Goal: Task Accomplishment & Management: Manage account settings

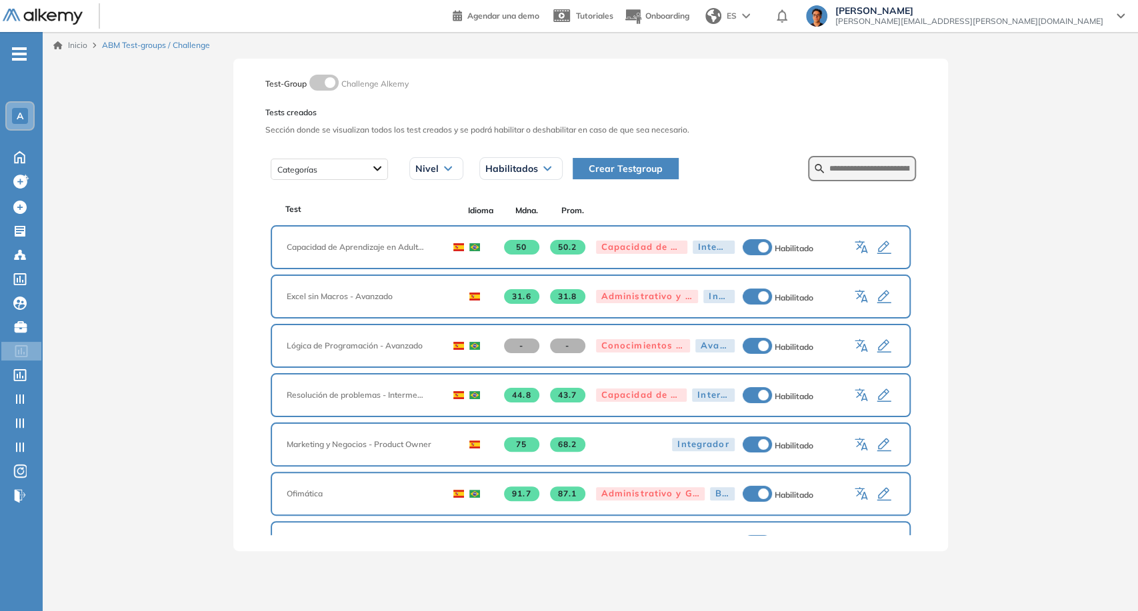
click at [811, 183] on div "Categorías Nivel Todos los niveles Básico Intermedio Avanzado Integrador Habili…" at bounding box center [590, 168] width 651 height 33
click at [818, 175] on form at bounding box center [862, 168] width 108 height 25
click at [829, 169] on input "text" at bounding box center [869, 169] width 80 height 12
type input "********"
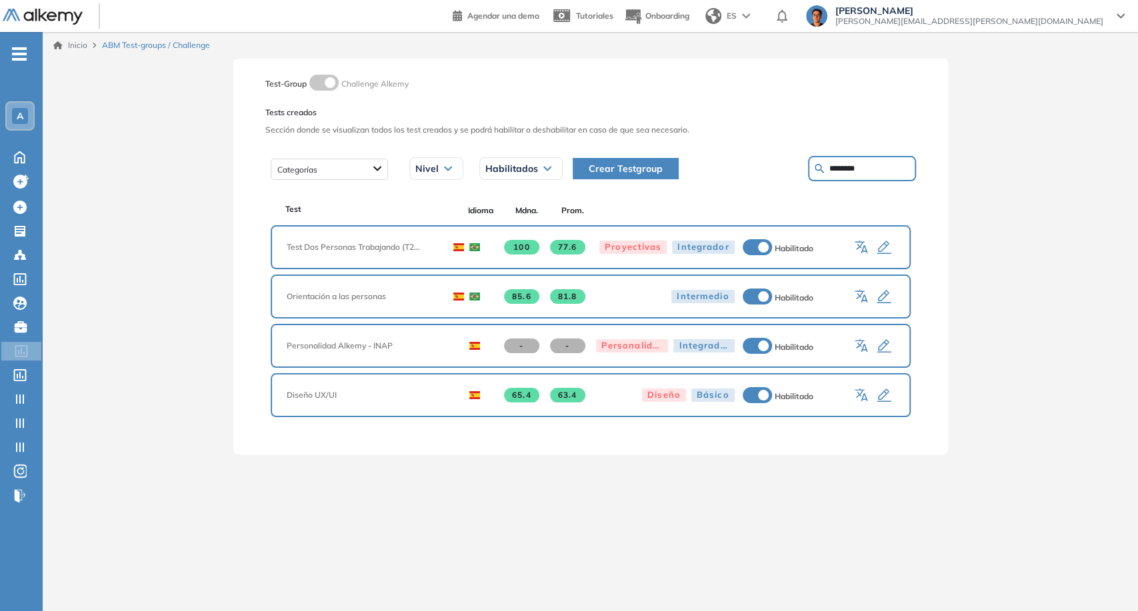
click at [1040, 28] on div "Juan Carlos Ojeda juan.ojeda@alkemy.org" at bounding box center [965, 17] width 340 height 24
click at [1040, 23] on span "juan.ojeda@alkemy.org" at bounding box center [969, 21] width 268 height 11
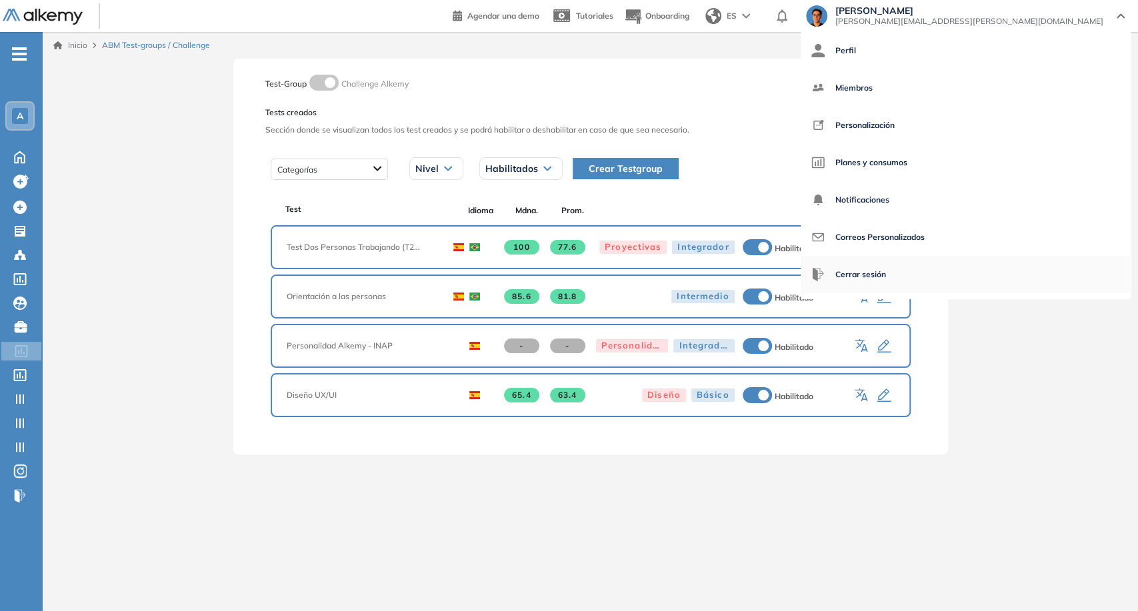
click at [886, 274] on span "Cerrar sesión" at bounding box center [860, 275] width 51 height 32
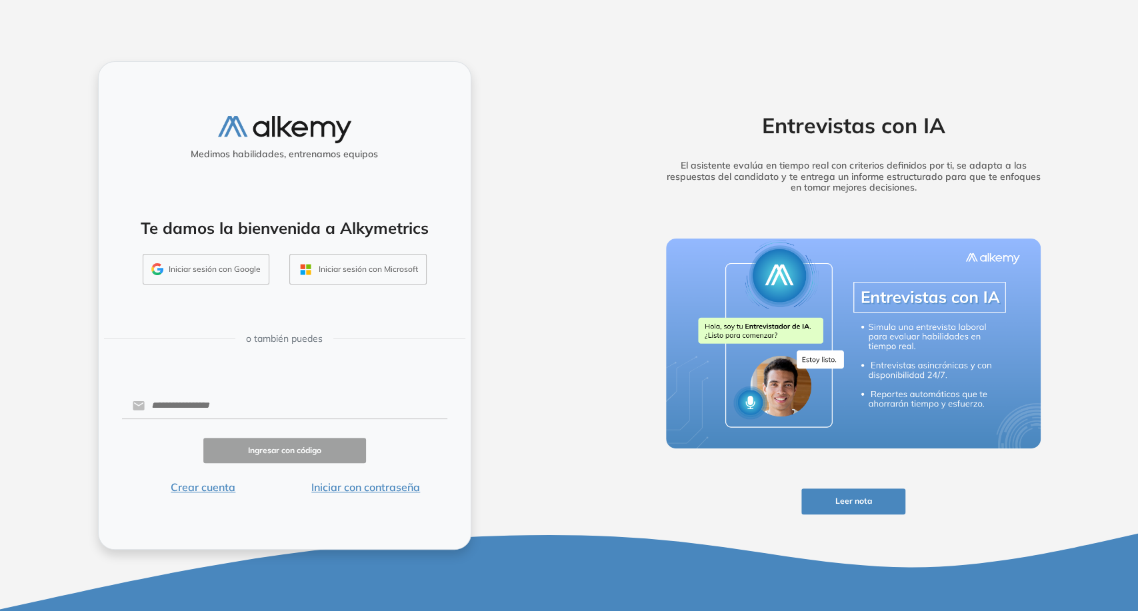
drag, startPoint x: 330, startPoint y: 418, endPoint x: 318, endPoint y: 409, distance: 14.8
click at [326, 417] on div at bounding box center [284, 406] width 325 height 26
click at [297, 421] on form "Ingresar con código Crear cuenta Iniciar con contraseña" at bounding box center [284, 443] width 325 height 105
click at [285, 412] on input "text" at bounding box center [296, 405] width 302 height 25
type input "**********"
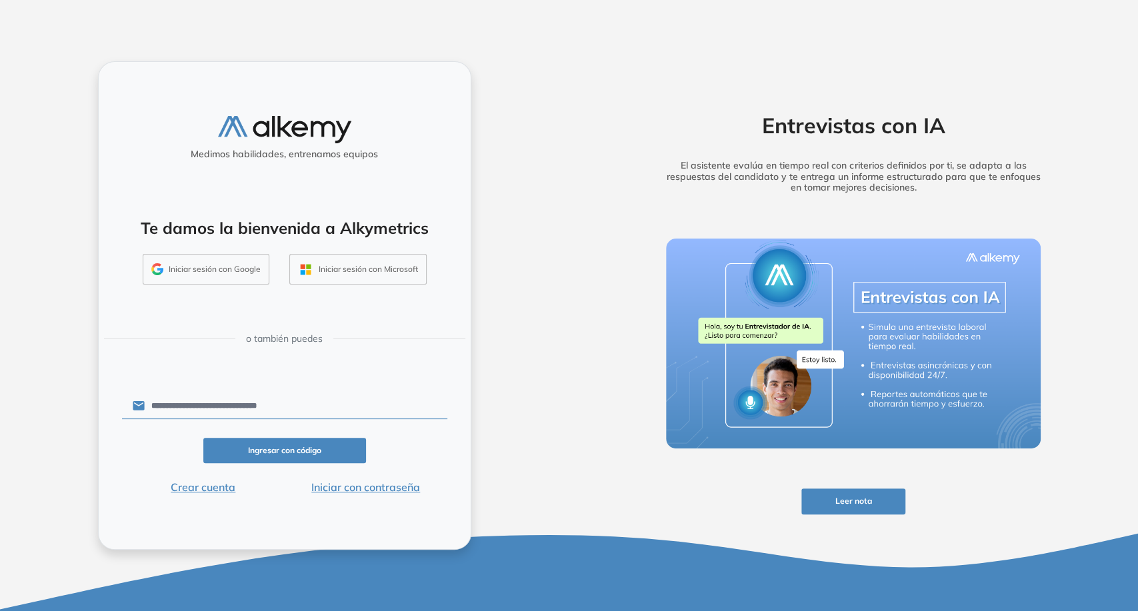
click at [391, 492] on button "Iniciar con contraseña" at bounding box center [366, 487] width 163 height 16
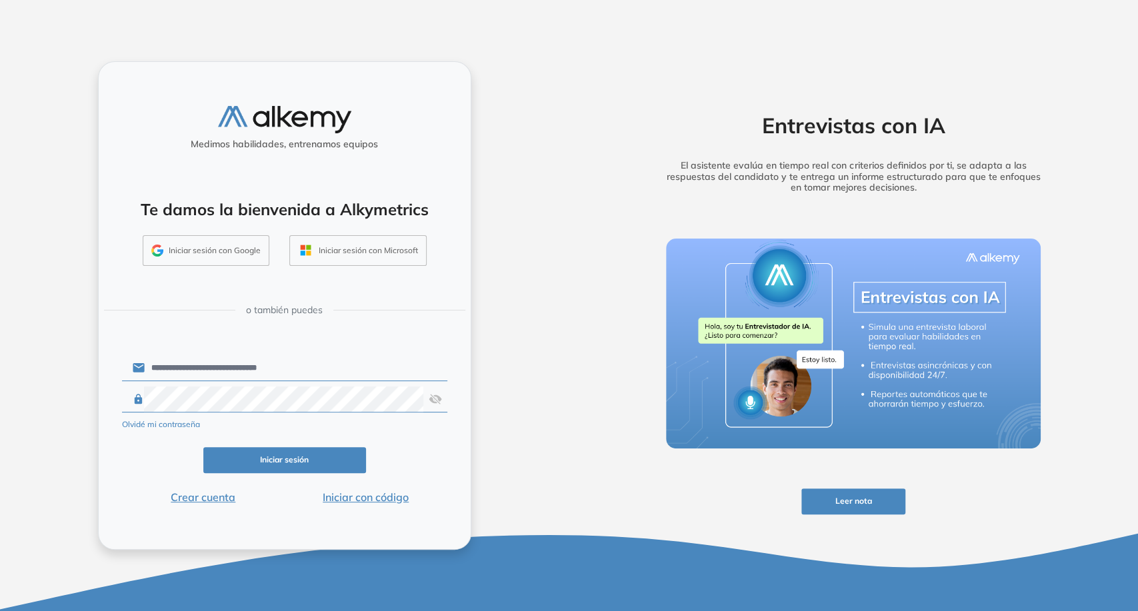
click at [354, 463] on button "Iniciar sesión" at bounding box center [284, 460] width 163 height 26
